Goal: Transaction & Acquisition: Purchase product/service

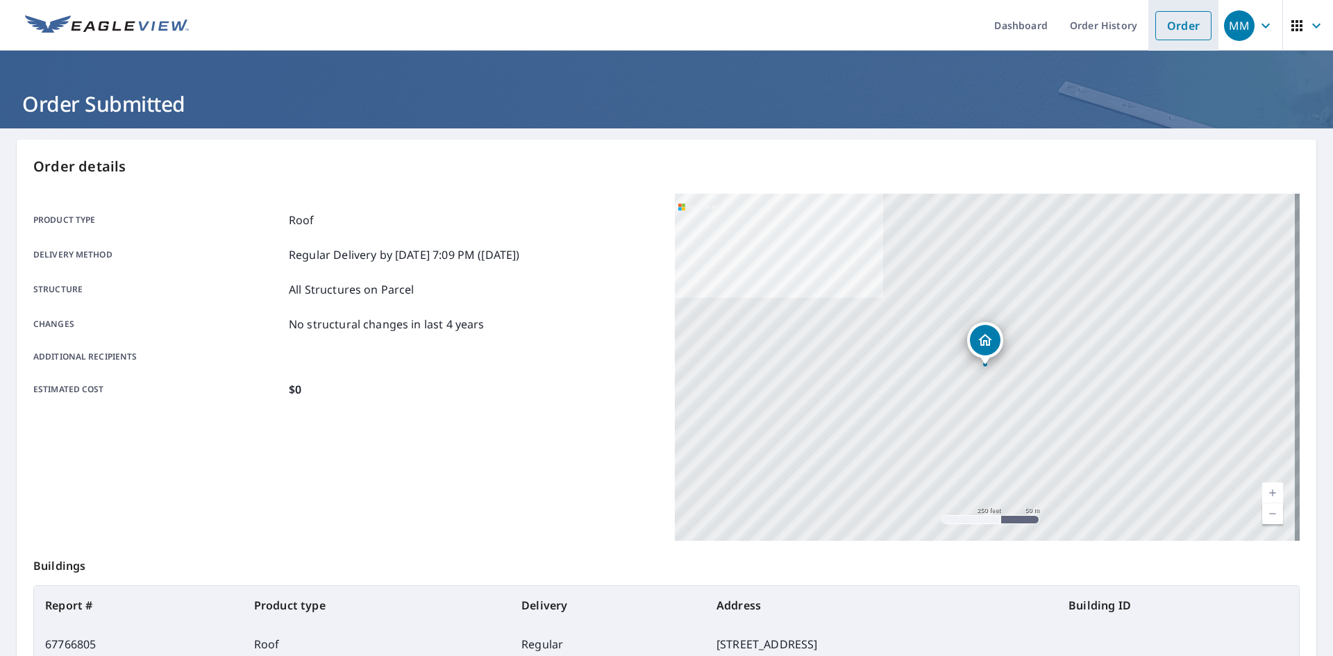
click at [1161, 34] on link "Order" at bounding box center [1183, 25] width 56 height 29
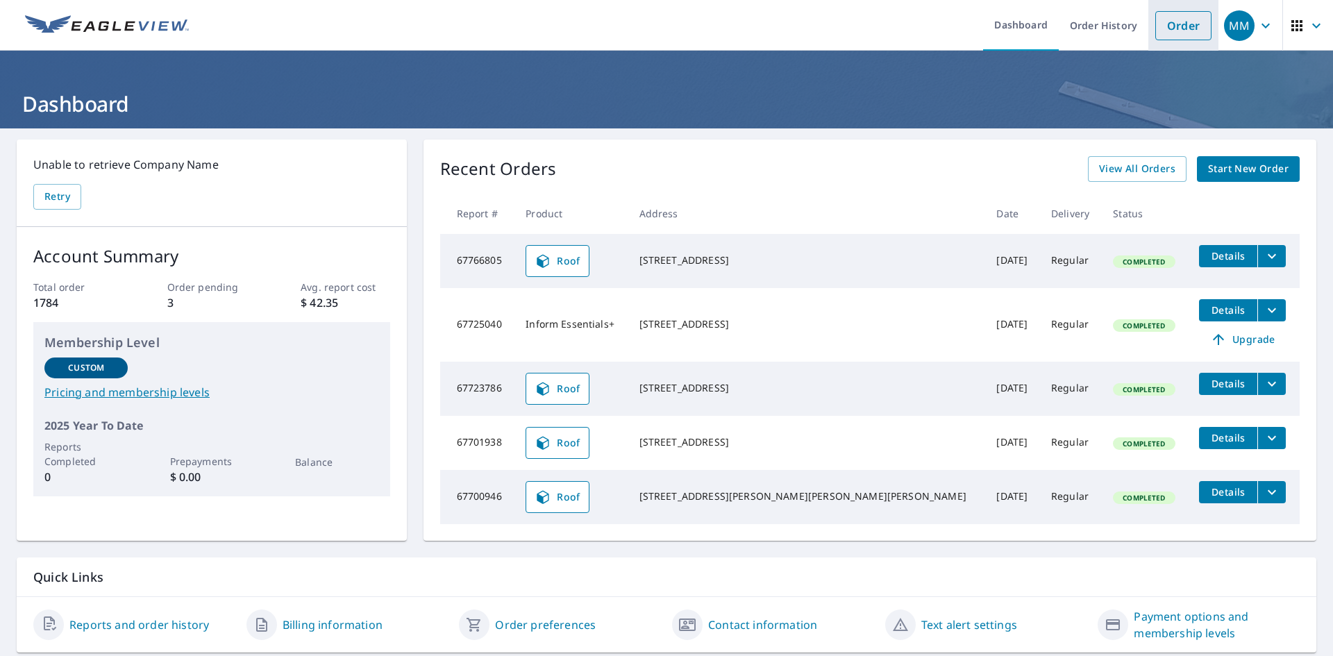
click at [1165, 26] on link "Order" at bounding box center [1183, 25] width 56 height 29
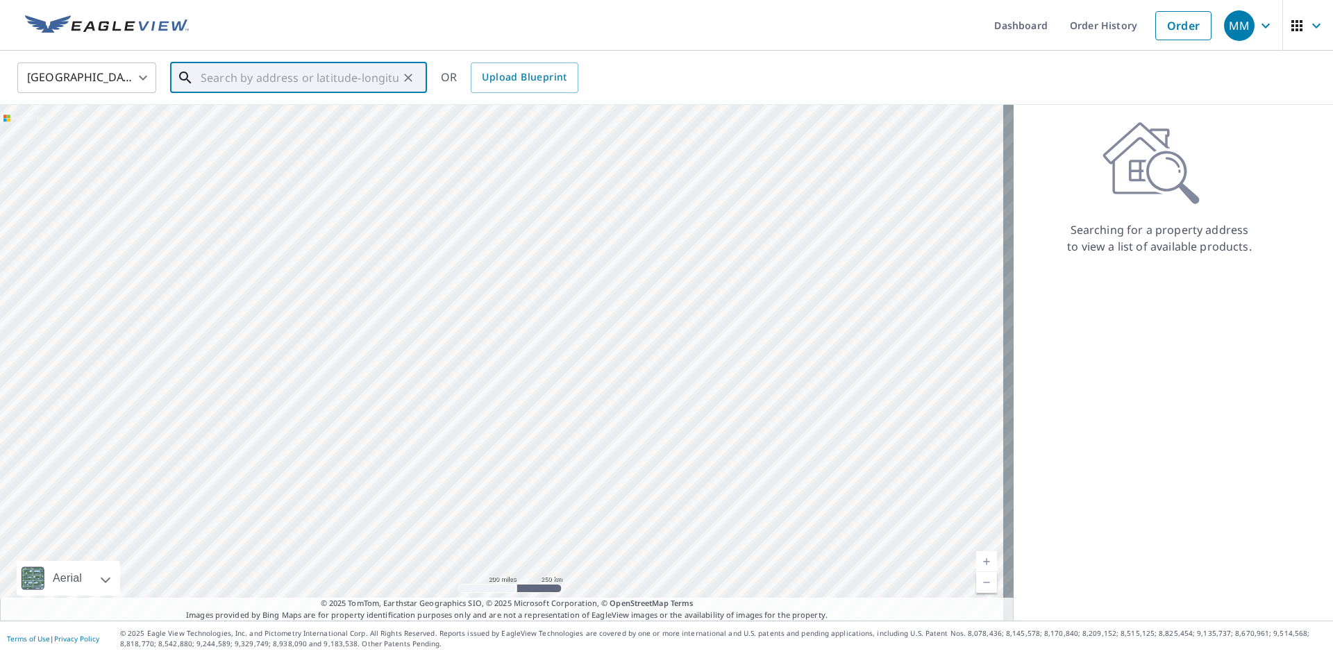
click at [208, 85] on input "text" at bounding box center [300, 77] width 198 height 39
click at [230, 130] on p "Denver, CO 80233" at bounding box center [307, 133] width 218 height 14
type input "201 E 108th Ave Denver, CO 80233"
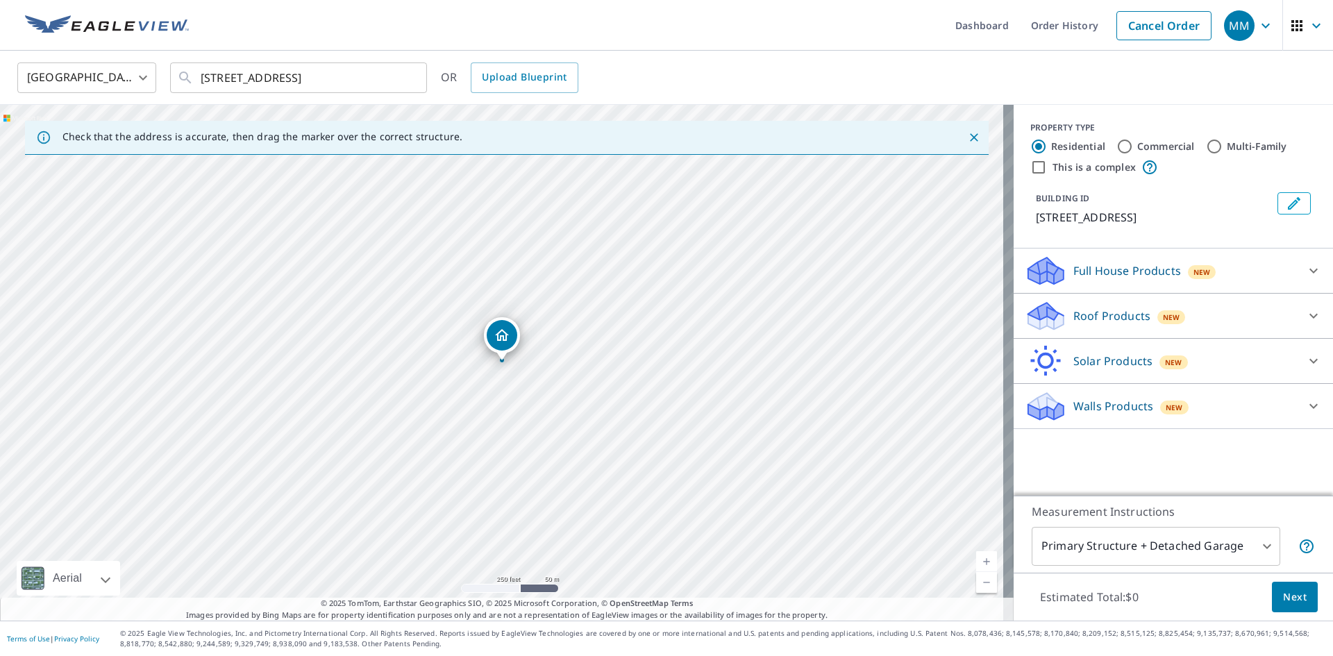
click at [1305, 313] on icon at bounding box center [1313, 315] width 17 height 17
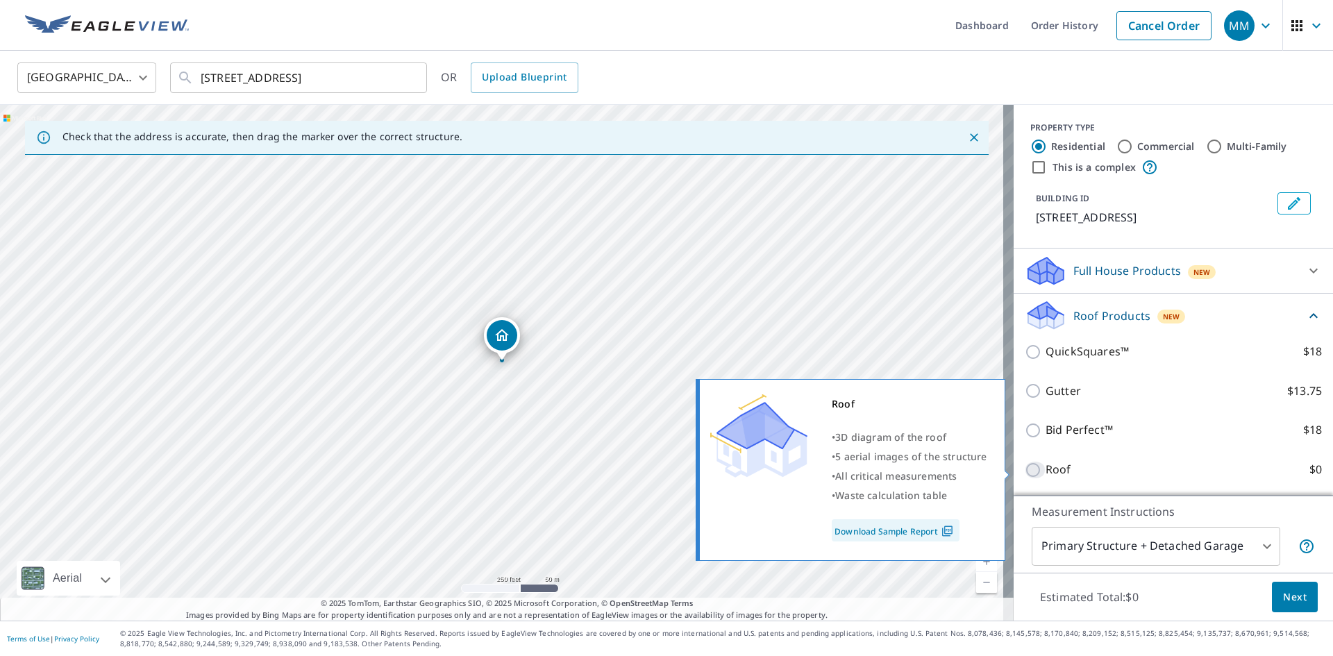
click at [1024, 469] on input "Roof $0" at bounding box center [1034, 470] width 21 height 17
checkbox input "true"
type input "3"
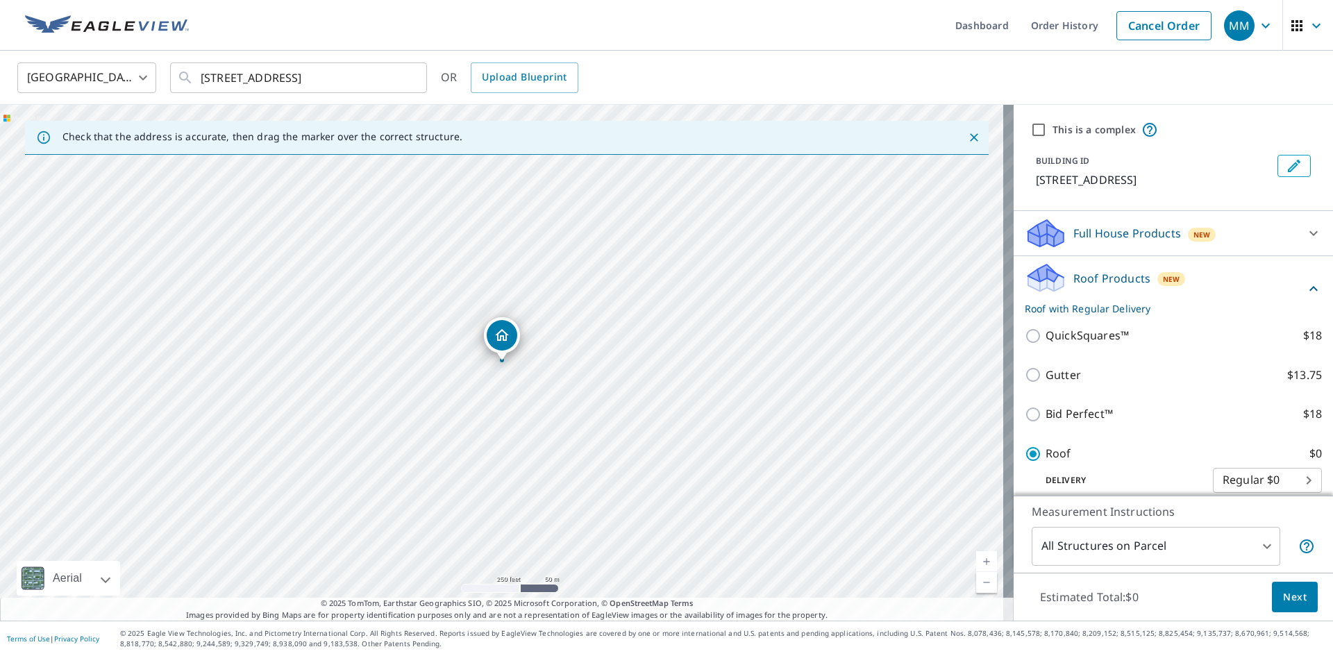
click at [1285, 598] on span "Next" at bounding box center [1295, 597] width 24 height 17
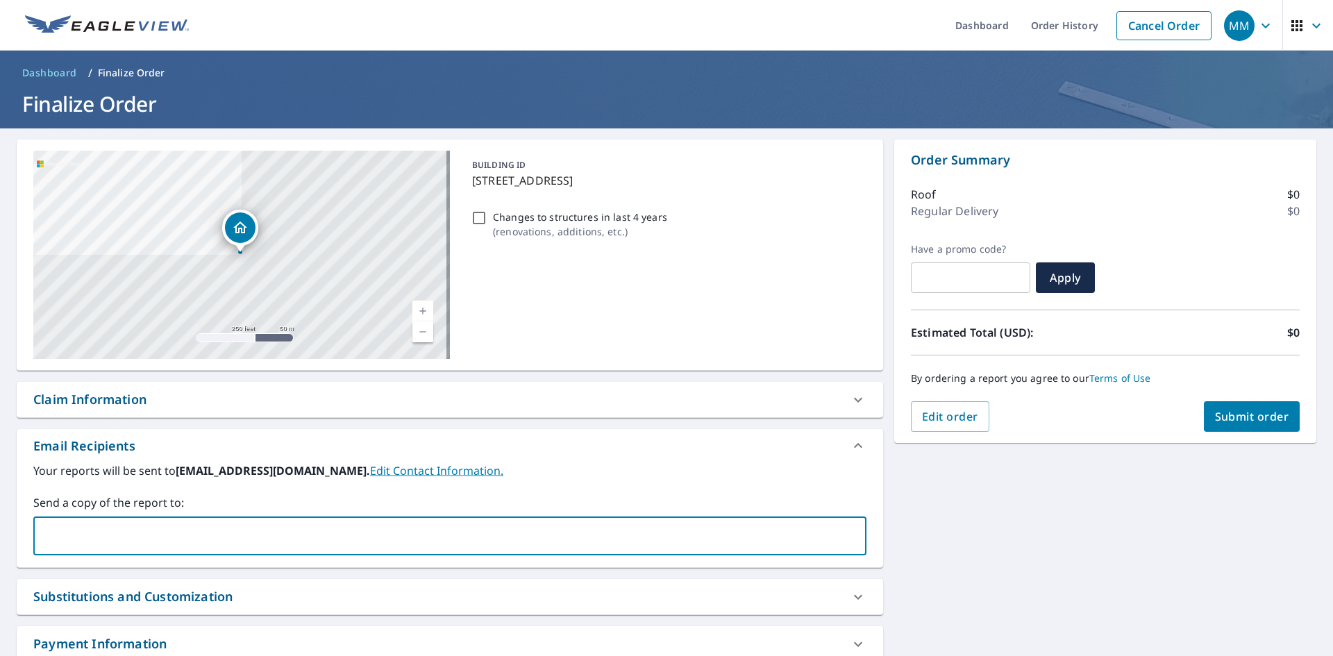
click at [72, 523] on input "text" at bounding box center [440, 536] width 800 height 26
type input "Jon@goldenspikeroofing.com"
click at [1230, 412] on span "Submit order" at bounding box center [1252, 416] width 74 height 15
checkbox input "true"
